Goal: Find specific page/section: Find specific page/section

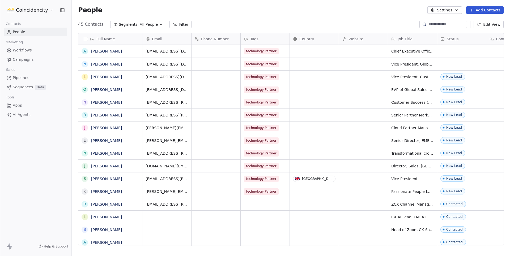
scroll to position [225, 438]
click at [27, 84] on span "Sequences" at bounding box center [23, 87] width 20 height 6
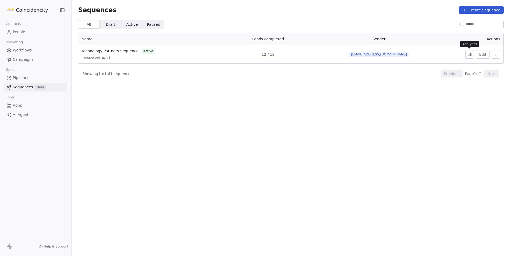
click at [470, 55] on icon at bounding box center [469, 54] width 4 height 4
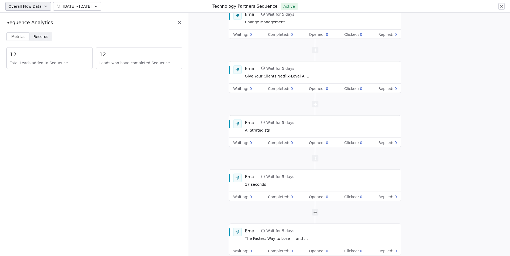
click at [43, 32] on span "Records Records" at bounding box center [40, 36] width 23 height 8
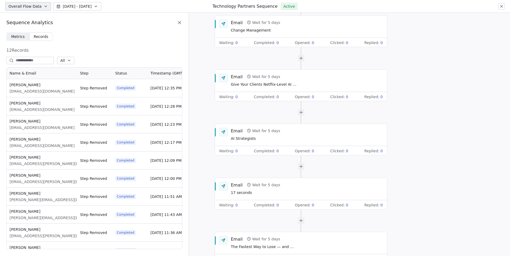
click at [81, 64] on div "12 Records All Name & Email Step Status Timestamp (GMT) Aliette Mousnier-Lompré…" at bounding box center [94, 148] width 176 height 202
click at [71, 61] on icon "button" at bounding box center [69, 60] width 4 height 4
click at [80, 82] on span "Completed" at bounding box center [83, 81] width 20 height 6
click at [279, 33] on div "Email Wait for 5 days Change Management" at bounding box center [307, 26] width 152 height 14
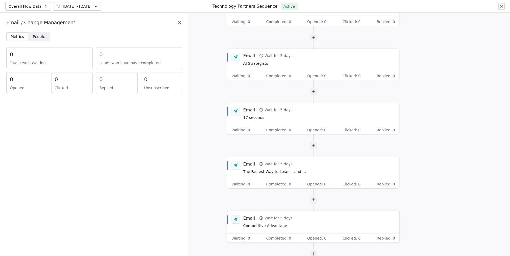
click at [295, 223] on div "Email Wait for 5 days Competitive Advantage" at bounding box center [319, 222] width 152 height 14
click at [37, 35] on span "People" at bounding box center [39, 37] width 12 height 6
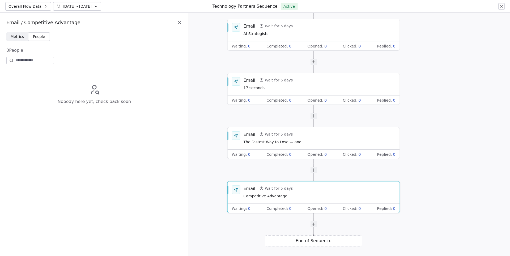
click at [314, 240] on div "End of Sequence" at bounding box center [313, 241] width 97 height 11
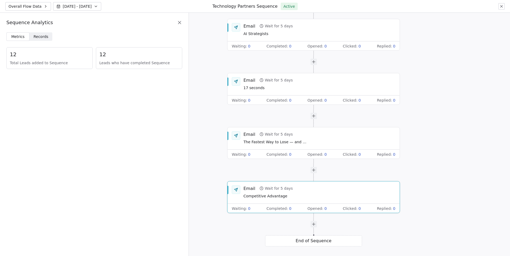
click at [313, 247] on div "Start of Sequence End of Sequence Email Wait for 5 days Change Management Waiti…" at bounding box center [349, 135] width 321 height 244
click at [46, 39] on span "Records Records" at bounding box center [40, 36] width 23 height 8
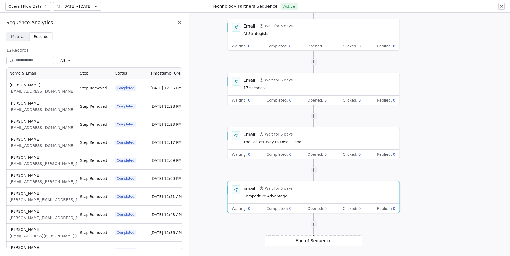
scroll to position [182, 176]
click at [40, 92] on span "[EMAIL_ADDRESS][DOMAIN_NAME]" at bounding box center [42, 91] width 65 height 5
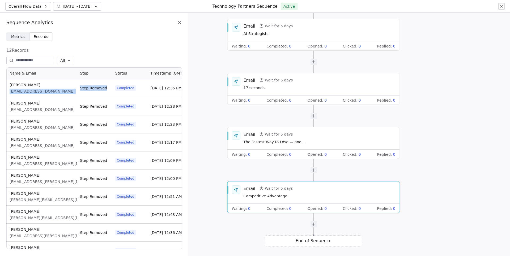
drag, startPoint x: 78, startPoint y: 91, endPoint x: 10, endPoint y: 91, distance: 68.3
click at [10, 91] on div "Aliette Mousnier-Lompré [EMAIL_ADDRESS][DOMAIN_NAME] Step Removed Completed [DA…" at bounding box center [94, 88] width 176 height 18
click at [10, 91] on span "[EMAIL_ADDRESS][DOMAIN_NAME]" at bounding box center [42, 91] width 65 height 5
drag, startPoint x: 10, startPoint y: 91, endPoint x: 67, endPoint y: 94, distance: 57.2
click at [67, 94] on div "Aliette Mousnier-Lompré [EMAIL_ADDRESS][DOMAIN_NAME]" at bounding box center [41, 88] width 70 height 18
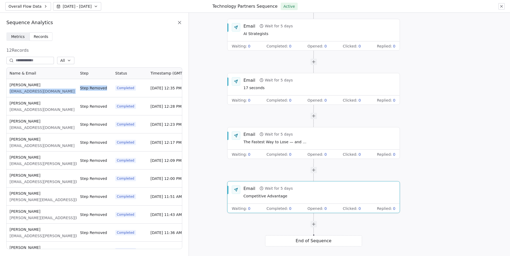
copy span "[EMAIL_ADDRESS][DOMAIN_NAME]"
click at [501, 8] on icon at bounding box center [501, 6] width 4 height 4
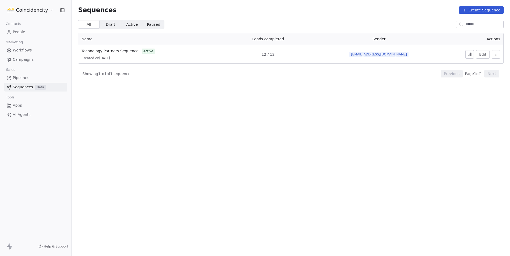
click at [31, 35] on link "People" at bounding box center [35, 32] width 63 height 9
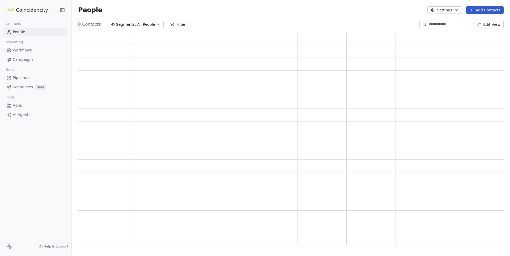
scroll to position [213, 425]
click at [442, 25] on input at bounding box center [447, 24] width 37 height 5
paste input "**********"
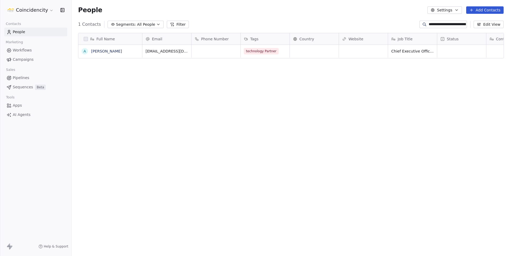
scroll to position [225, 438]
type input "**********"
click at [112, 51] on link "[PERSON_NAME]" at bounding box center [106, 51] width 31 height 4
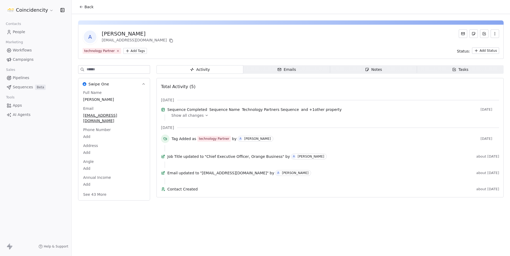
click at [198, 118] on span "Show all changes" at bounding box center [187, 115] width 32 height 5
click at [200, 117] on span "Show all changes" at bounding box center [187, 115] width 32 height 5
click at [23, 83] on link "Sequences Beta" at bounding box center [35, 87] width 63 height 9
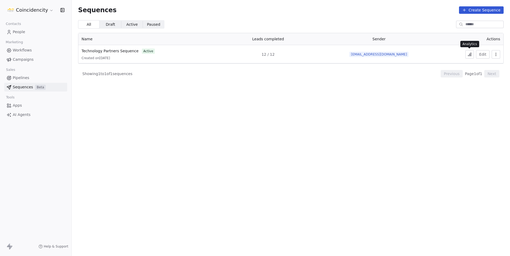
click at [471, 54] on icon at bounding box center [469, 54] width 4 height 4
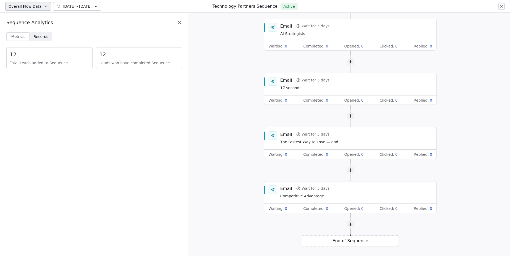
click at [44, 37] on span "Records" at bounding box center [40, 37] width 15 height 6
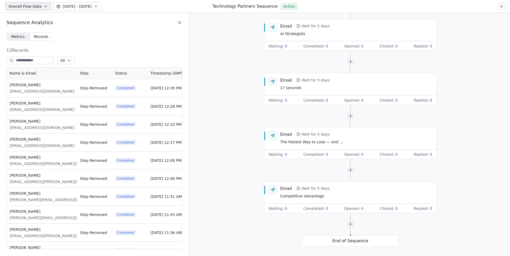
scroll to position [182, 176]
click at [338, 240] on div "End of Sequence" at bounding box center [350, 241] width 97 height 11
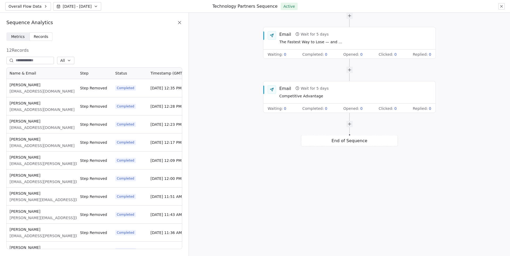
drag, startPoint x: 76, startPoint y: 92, endPoint x: 7, endPoint y: 95, distance: 68.3
click at [8, 94] on div "Aliette Mousnier-Lompré [EMAIL_ADDRESS][DOMAIN_NAME]" at bounding box center [41, 88] width 70 height 18
drag, startPoint x: 77, startPoint y: 91, endPoint x: 11, endPoint y: 93, distance: 66.4
click at [11, 93] on div "Aliette Mousnier-Lompré [EMAIL_ADDRESS][DOMAIN_NAME] Step Removed Completed [DA…" at bounding box center [94, 88] width 176 height 18
click at [35, 90] on span "[EMAIL_ADDRESS][DOMAIN_NAME]" at bounding box center [42, 91] width 65 height 5
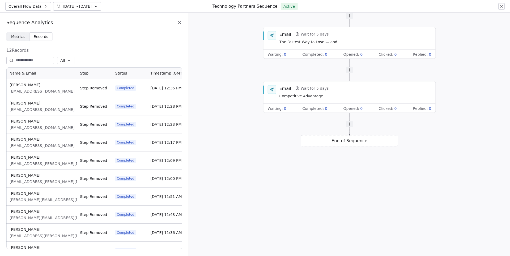
click at [35, 90] on span "[EMAIL_ADDRESS][DOMAIN_NAME]" at bounding box center [42, 91] width 65 height 5
copy span "[EMAIL_ADDRESS][DOMAIN_NAME]"
click at [504, 6] on button at bounding box center [501, 6] width 6 height 6
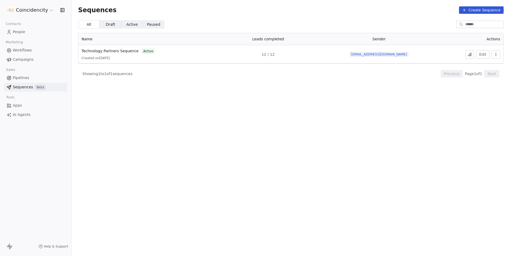
click at [19, 34] on span "People" at bounding box center [19, 32] width 12 height 6
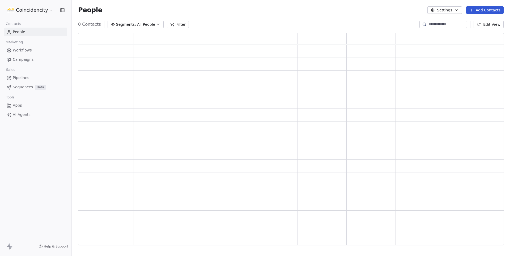
scroll to position [213, 425]
click at [433, 23] on input at bounding box center [447, 24] width 37 height 5
paste input "**********"
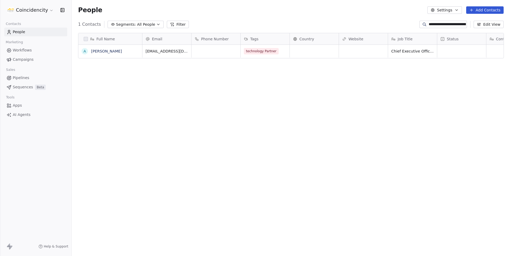
scroll to position [225, 438]
type input "**********"
click at [122, 52] on link "[PERSON_NAME]" at bounding box center [106, 51] width 31 height 4
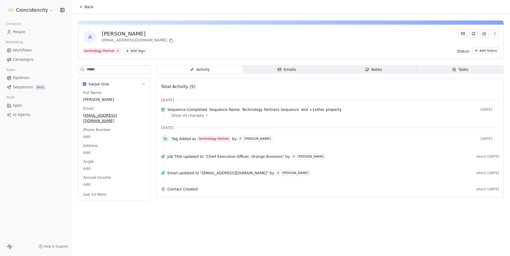
click at [184, 118] on span "Show all changes" at bounding box center [187, 115] width 32 height 5
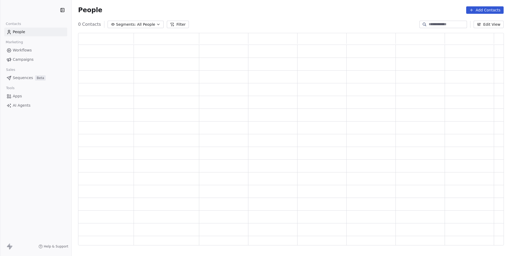
click at [28, 61] on span "Campaigns" at bounding box center [23, 60] width 21 height 6
